Goal: Answer question/provide support

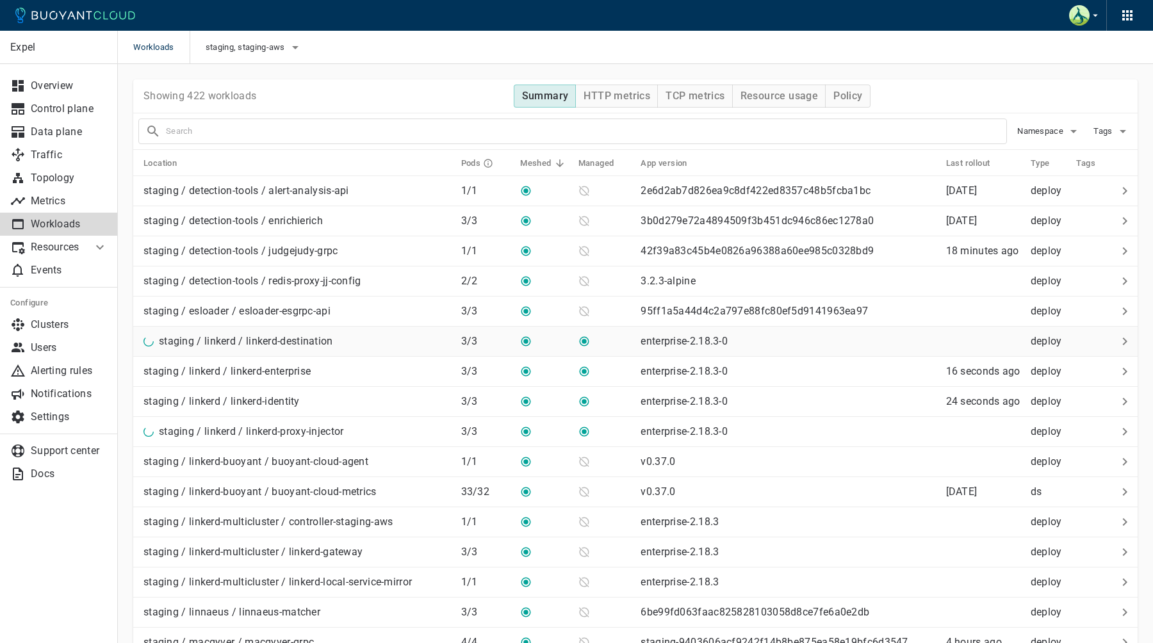
click at [154, 336] on div "staging / linkerd / linkerd-destination" at bounding box center [243, 339] width 179 height 18
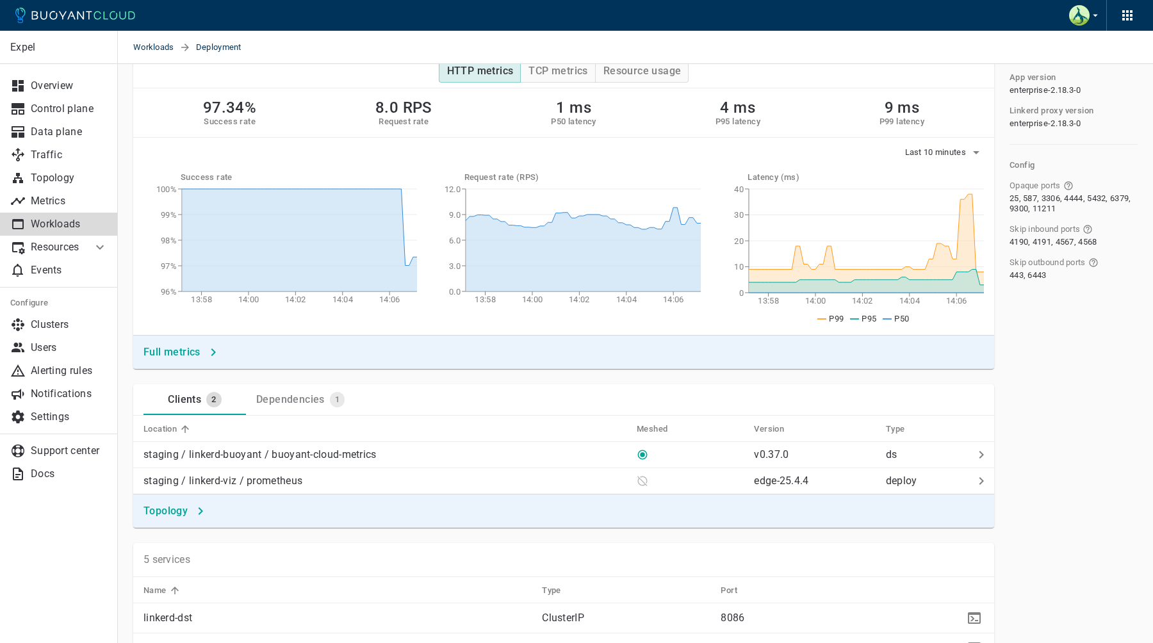
scroll to position [67, 0]
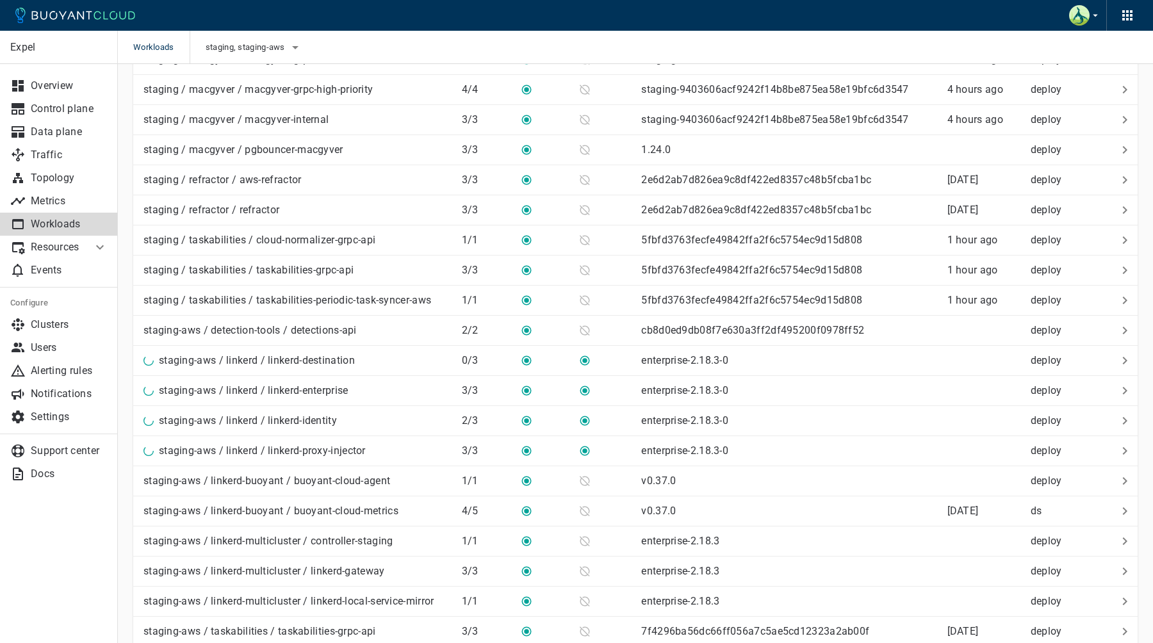
scroll to position [602, 0]
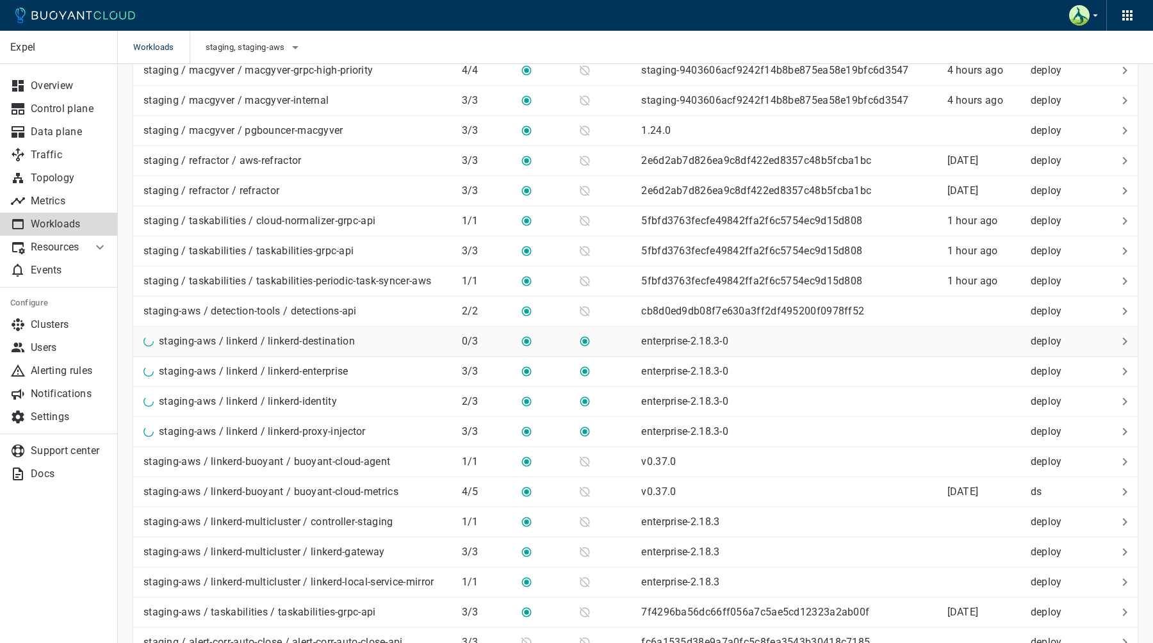
click at [329, 335] on p "staging-aws / linkerd / linkerd-destination" at bounding box center [257, 341] width 196 height 13
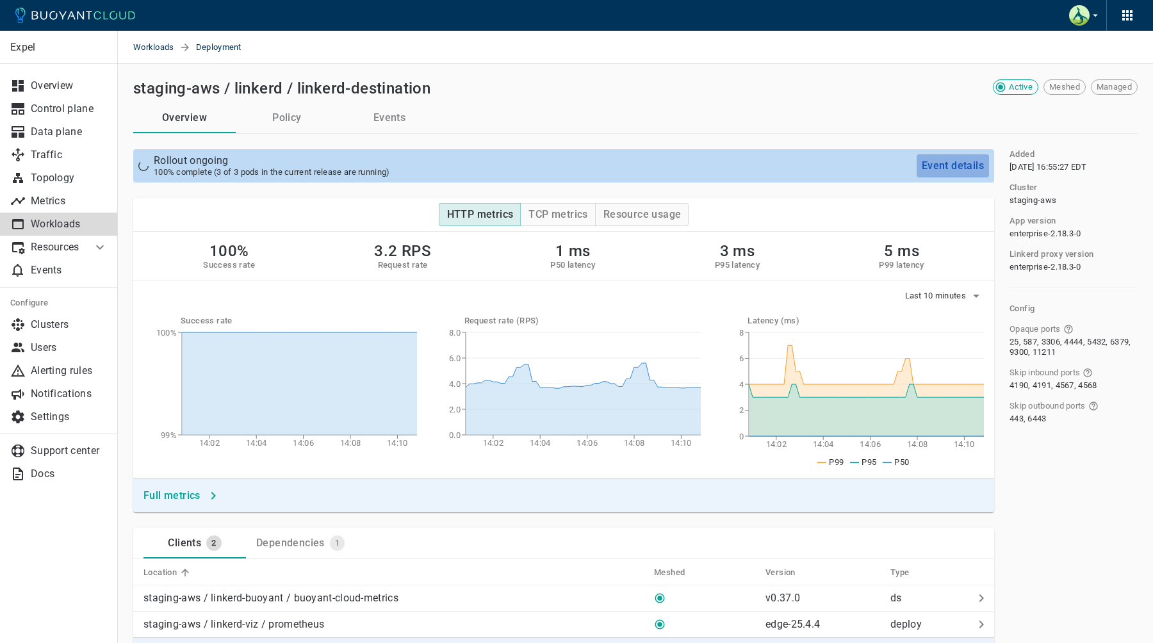
click at [960, 165] on h4 "Event details" at bounding box center [953, 165] width 62 height 13
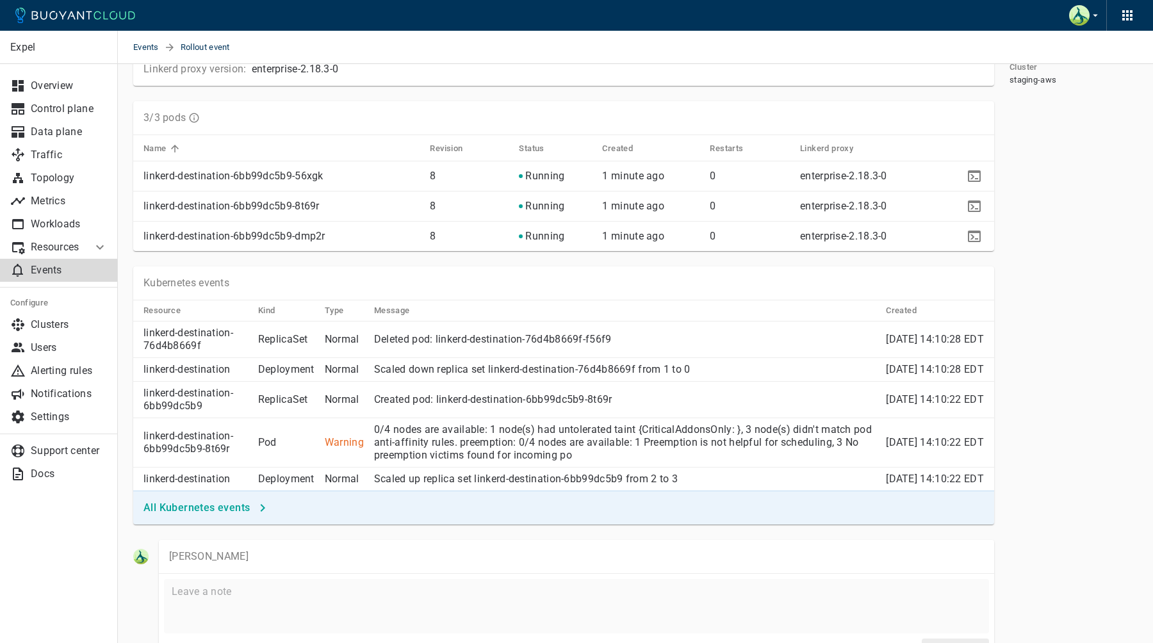
scroll to position [256, 0]
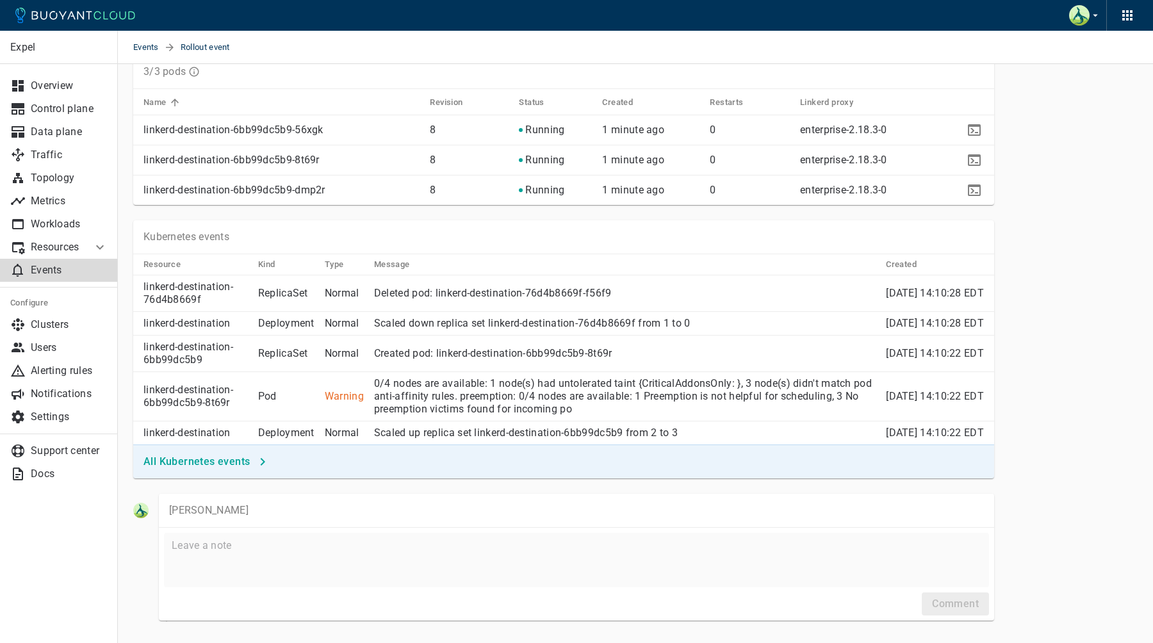
click at [227, 572] on textarea at bounding box center [576, 560] width 809 height 44
type textarea "Nice"
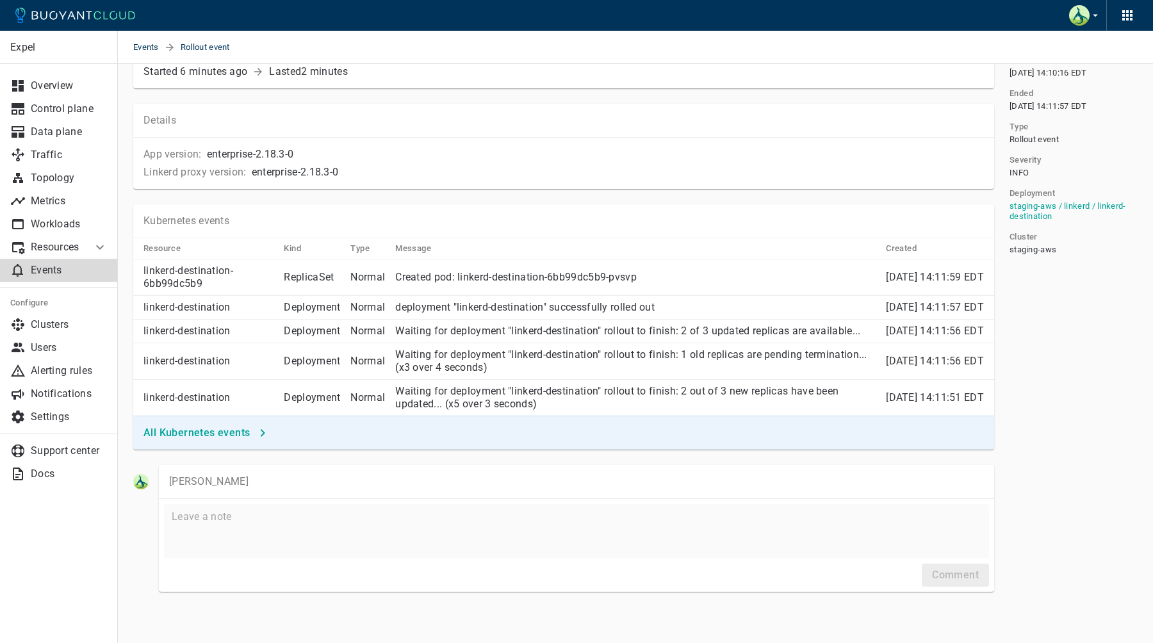
scroll to position [86, 0]
